Goal: Information Seeking & Learning: Learn about a topic

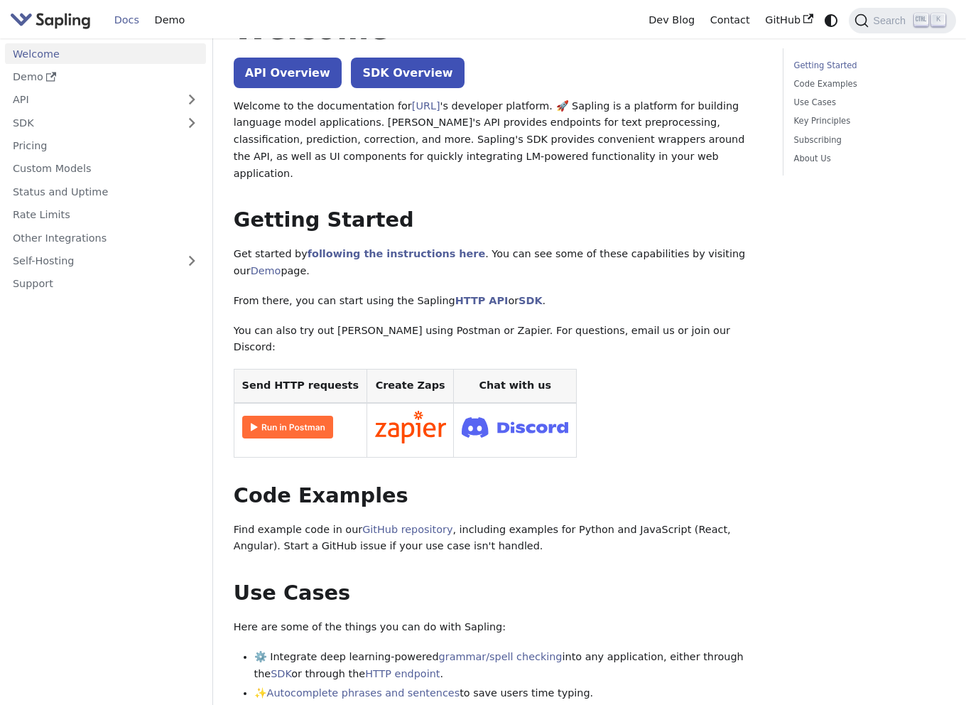
scroll to position [71, 0]
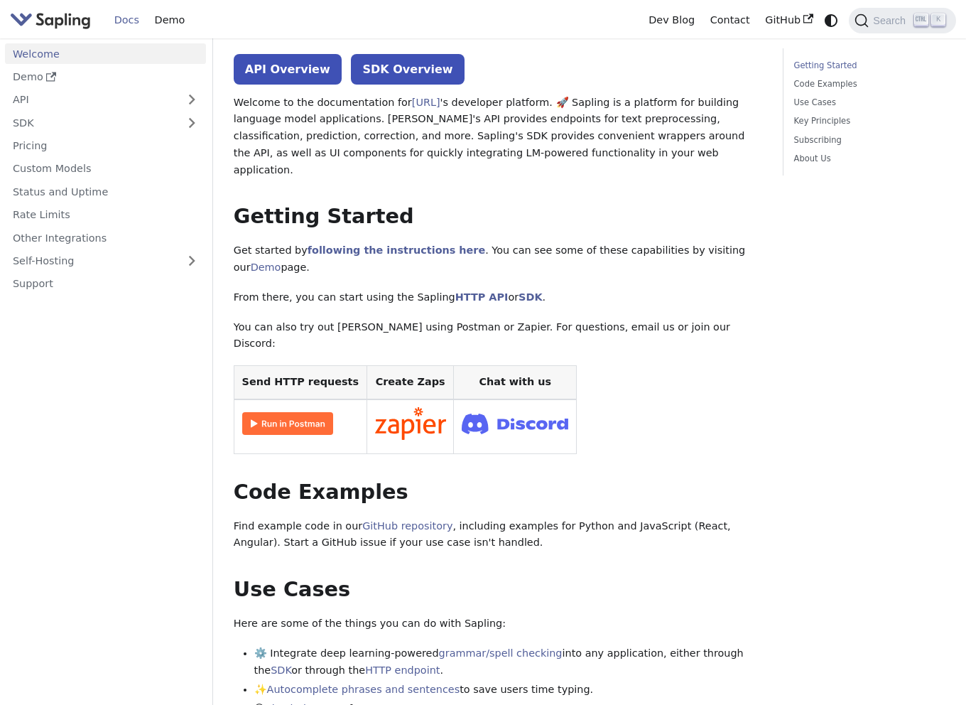
click at [43, 18] on img "Main" at bounding box center [50, 20] width 81 height 21
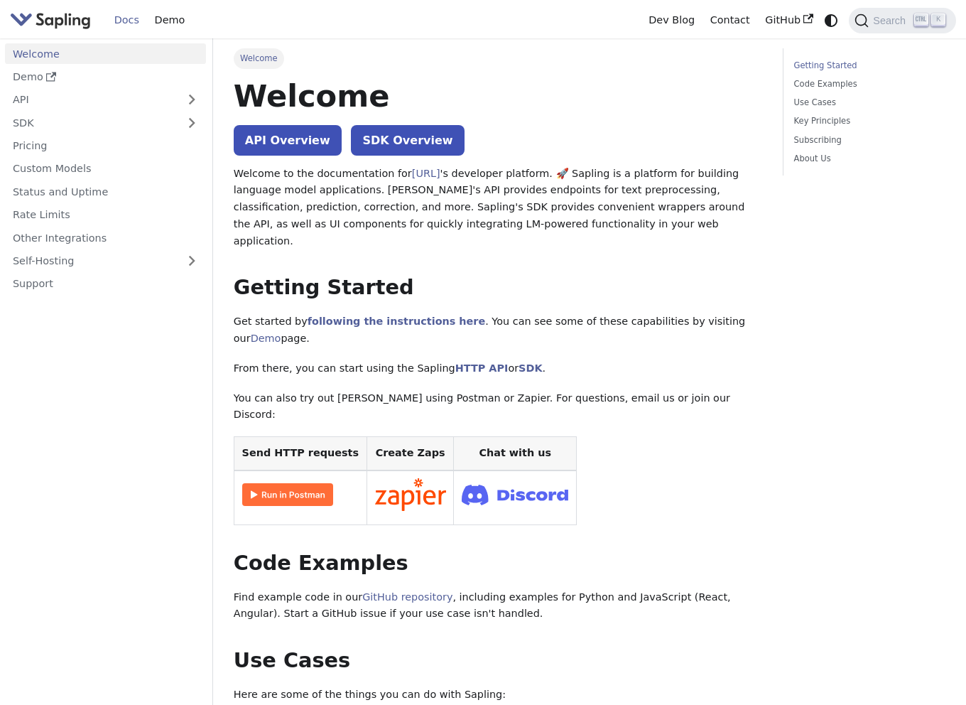
click at [54, 24] on img "Main" at bounding box center [50, 20] width 81 height 21
click at [75, 148] on link "Pricing" at bounding box center [105, 146] width 201 height 21
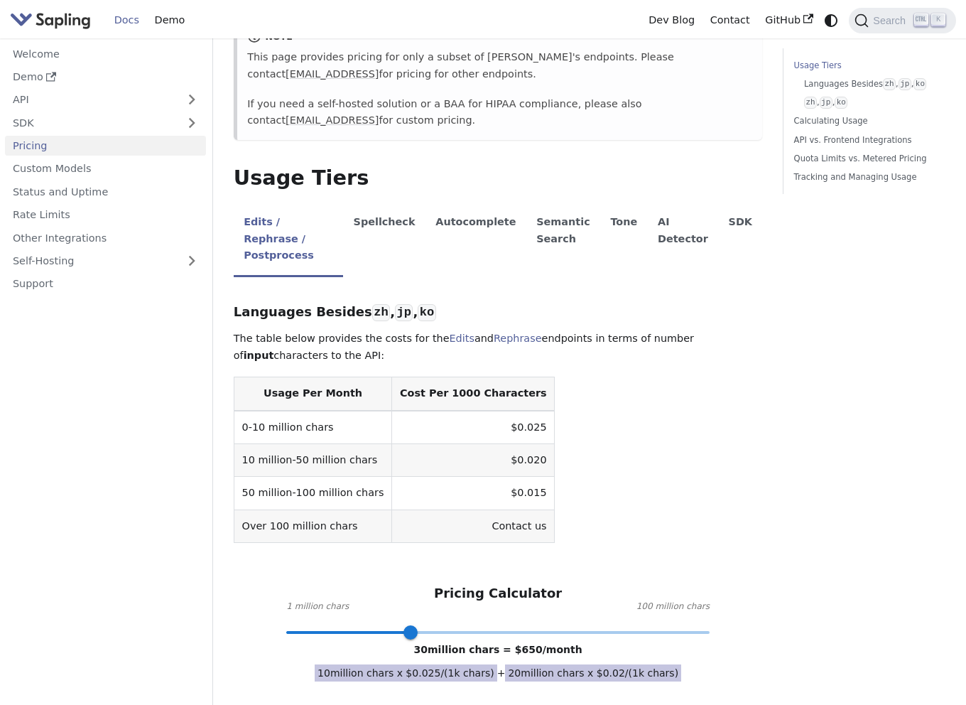
scroll to position [355, 0]
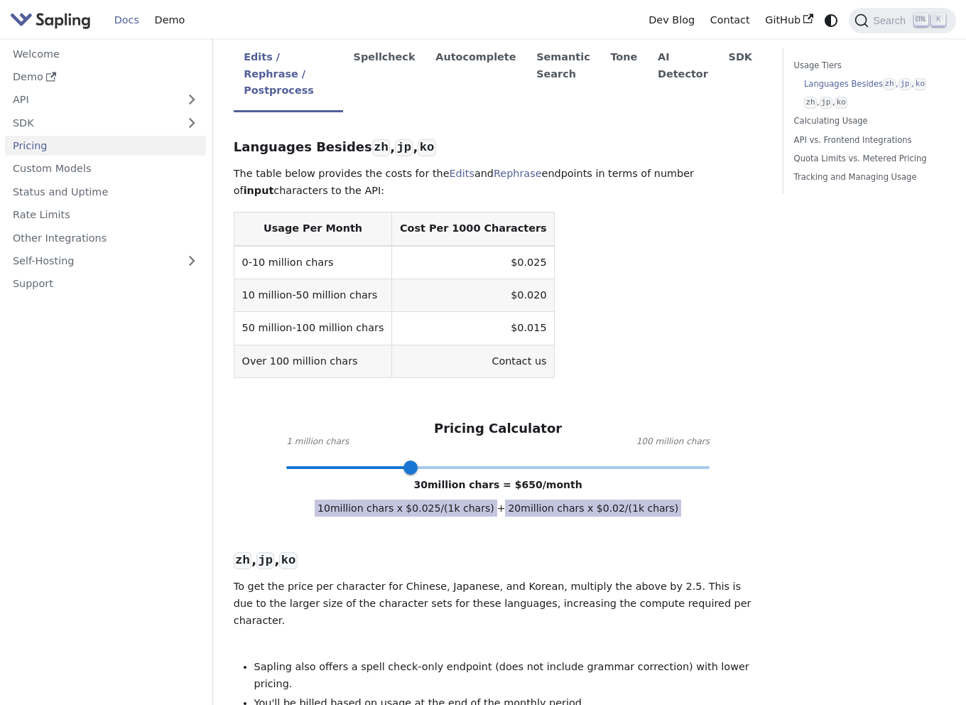
drag, startPoint x: 375, startPoint y: 450, endPoint x: 388, endPoint y: 445, distance: 13.5
click at [375, 458] on span at bounding box center [497, 467] width 423 height 18
type input "30"
click at [411, 458] on span at bounding box center [497, 467] width 423 height 18
